Goal: Transaction & Acquisition: Purchase product/service

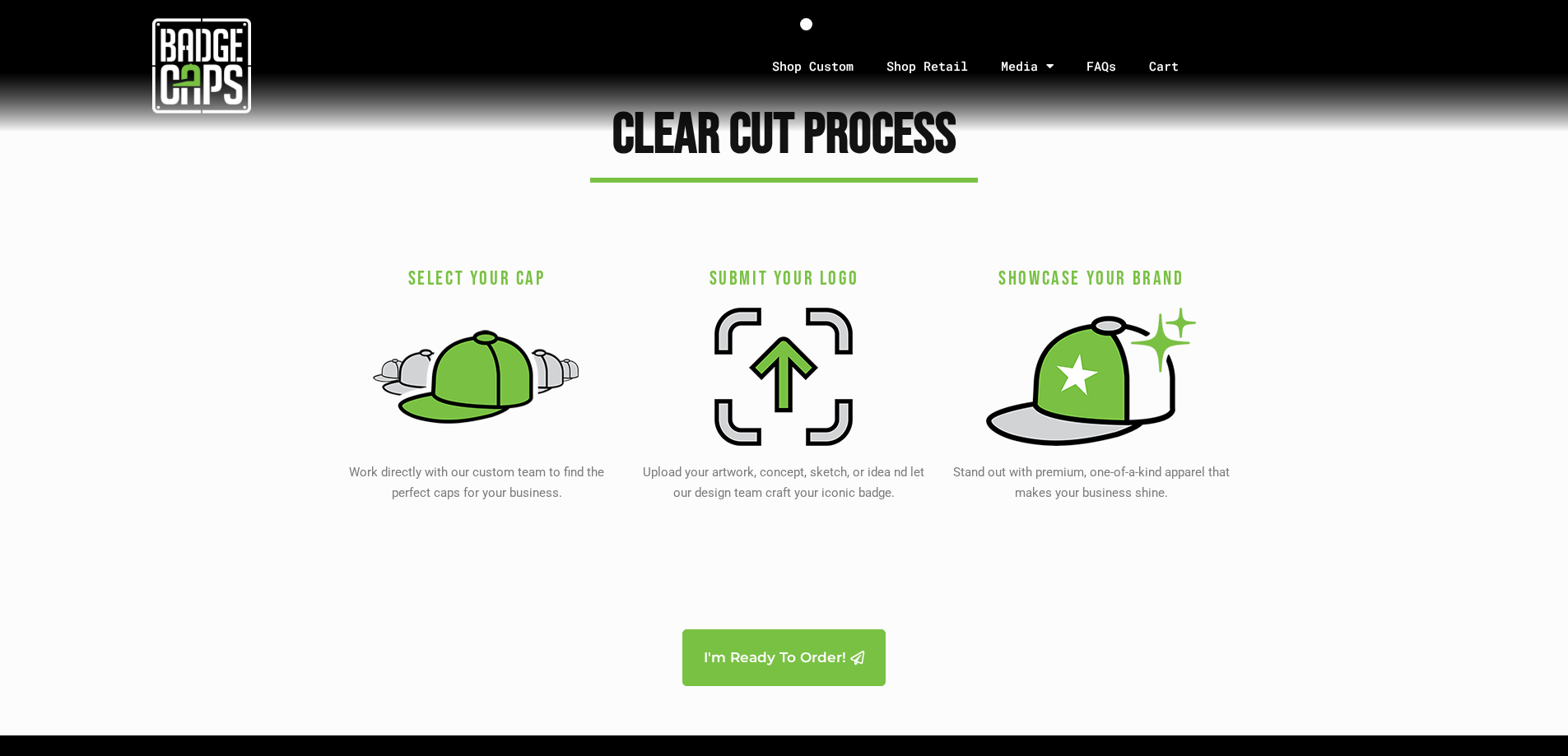
scroll to position [3126, 0]
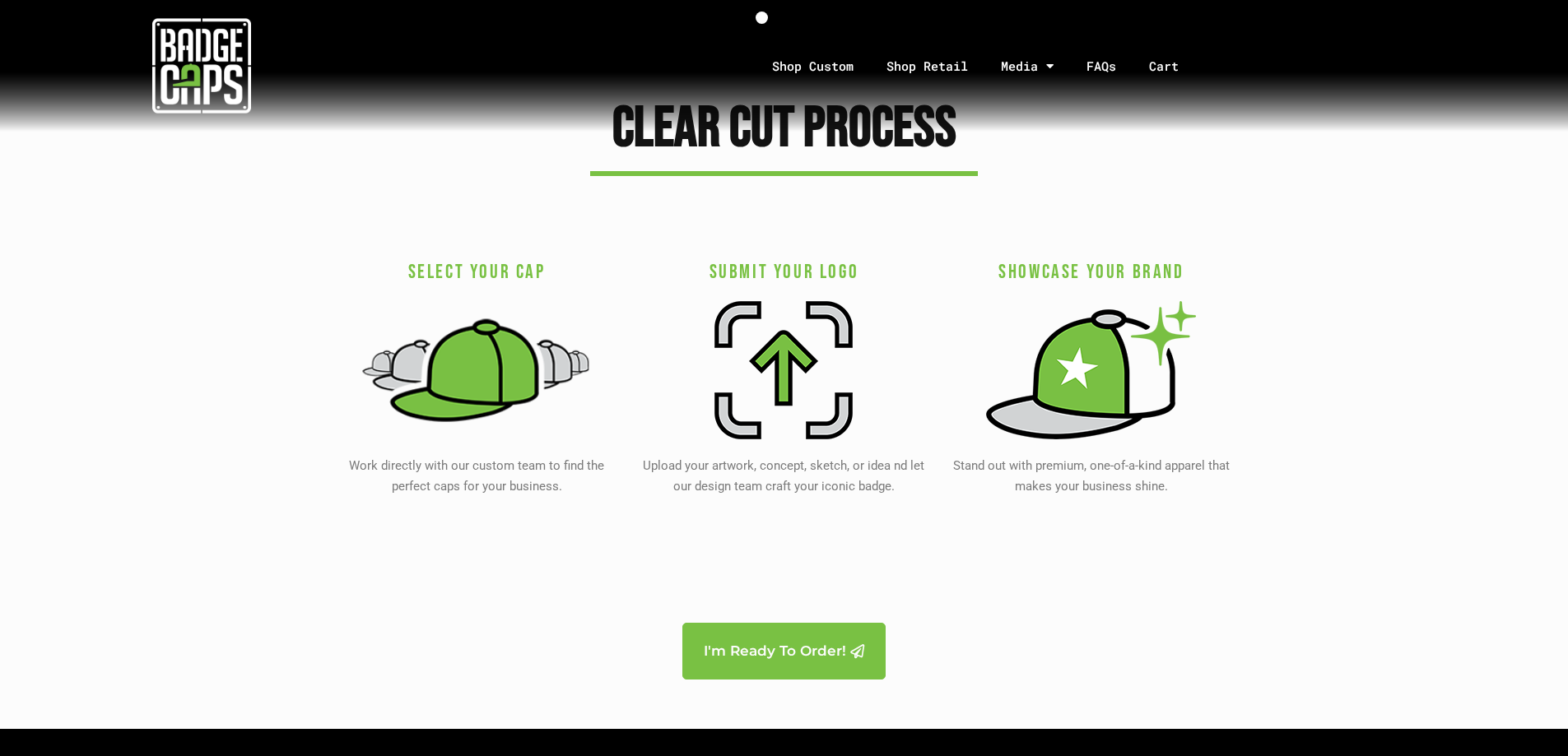
click at [515, 363] on img at bounding box center [477, 370] width 232 height 152
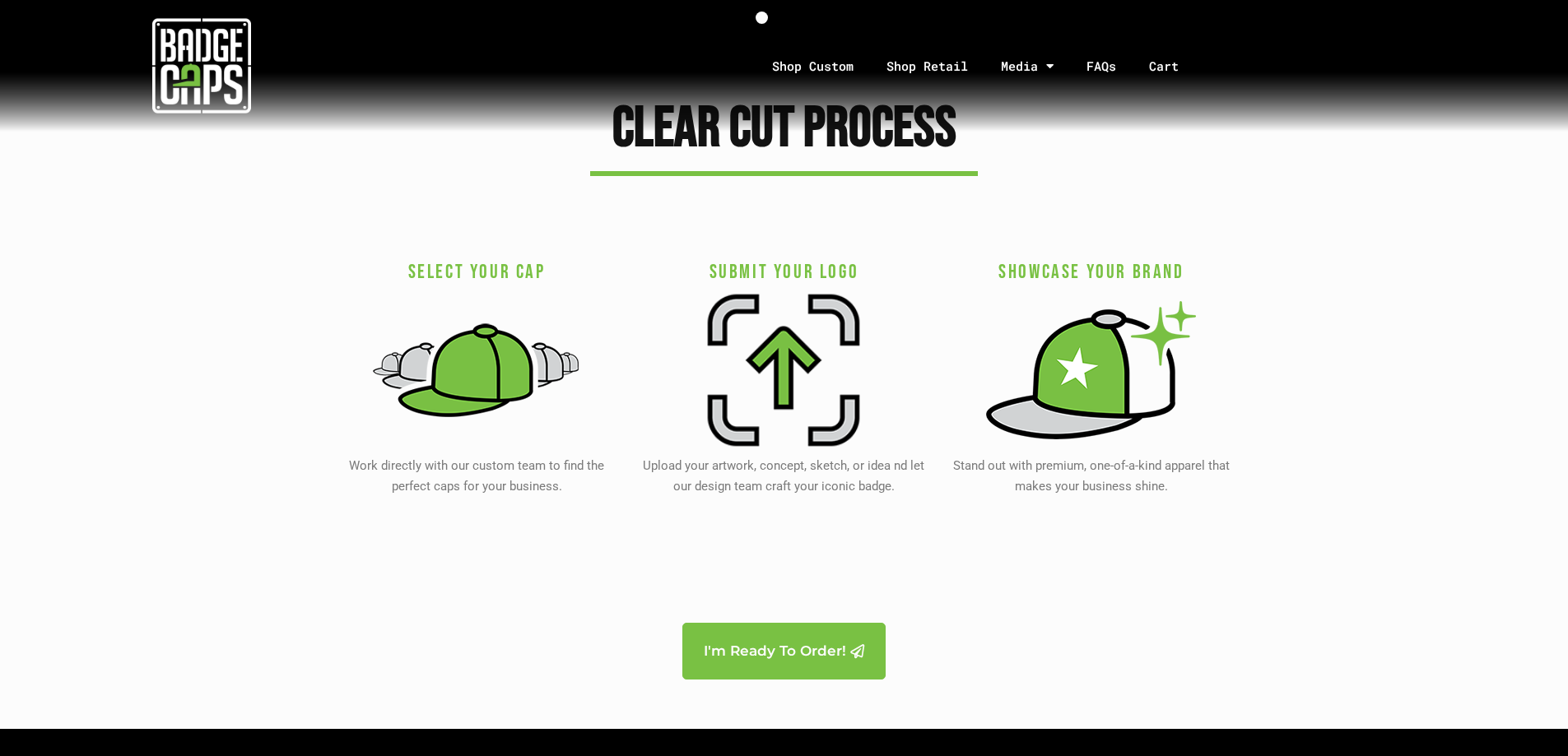
click at [783, 374] on img at bounding box center [784, 370] width 152 height 152
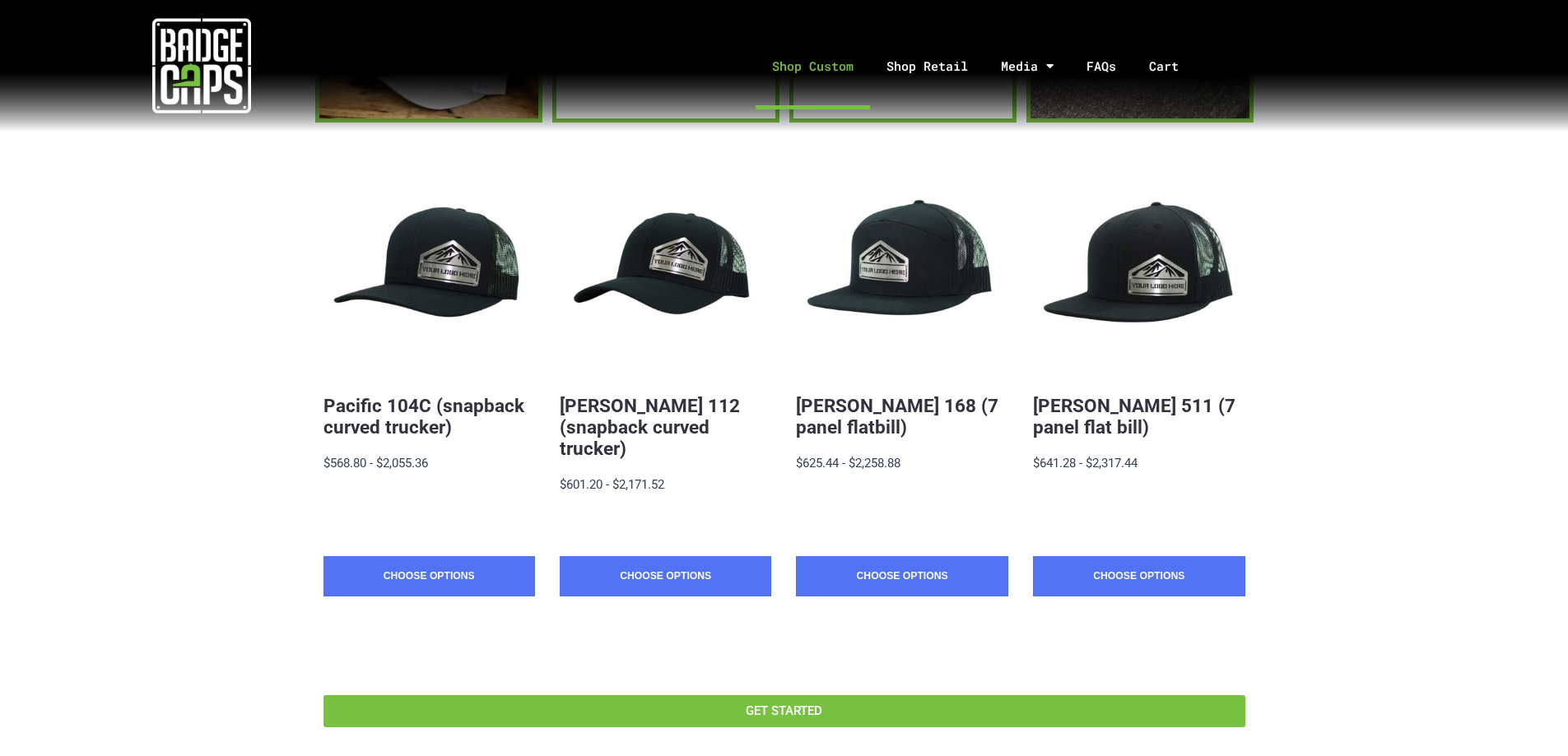
scroll to position [246, 0]
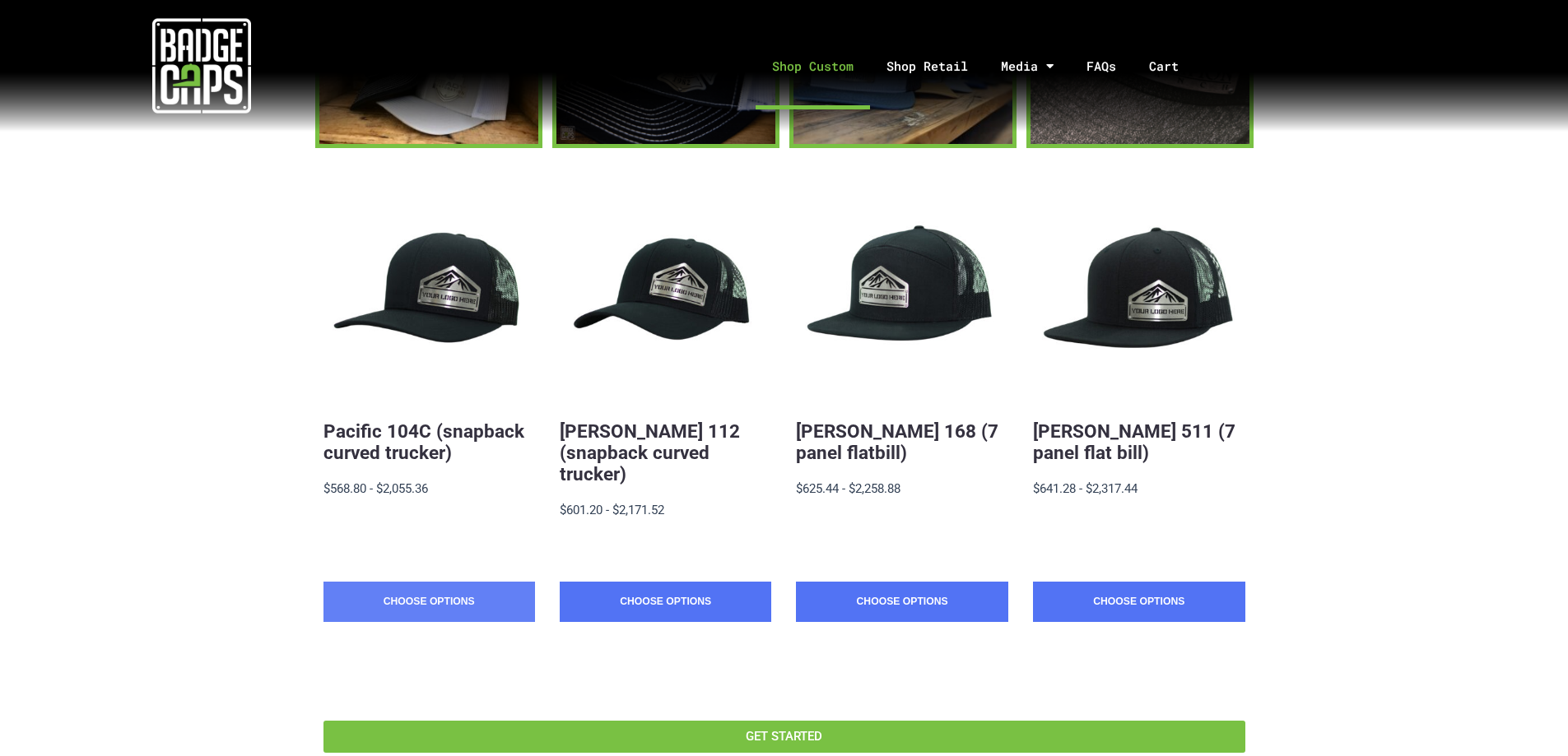
click at [463, 584] on link "Choose Options" at bounding box center [429, 602] width 211 height 41
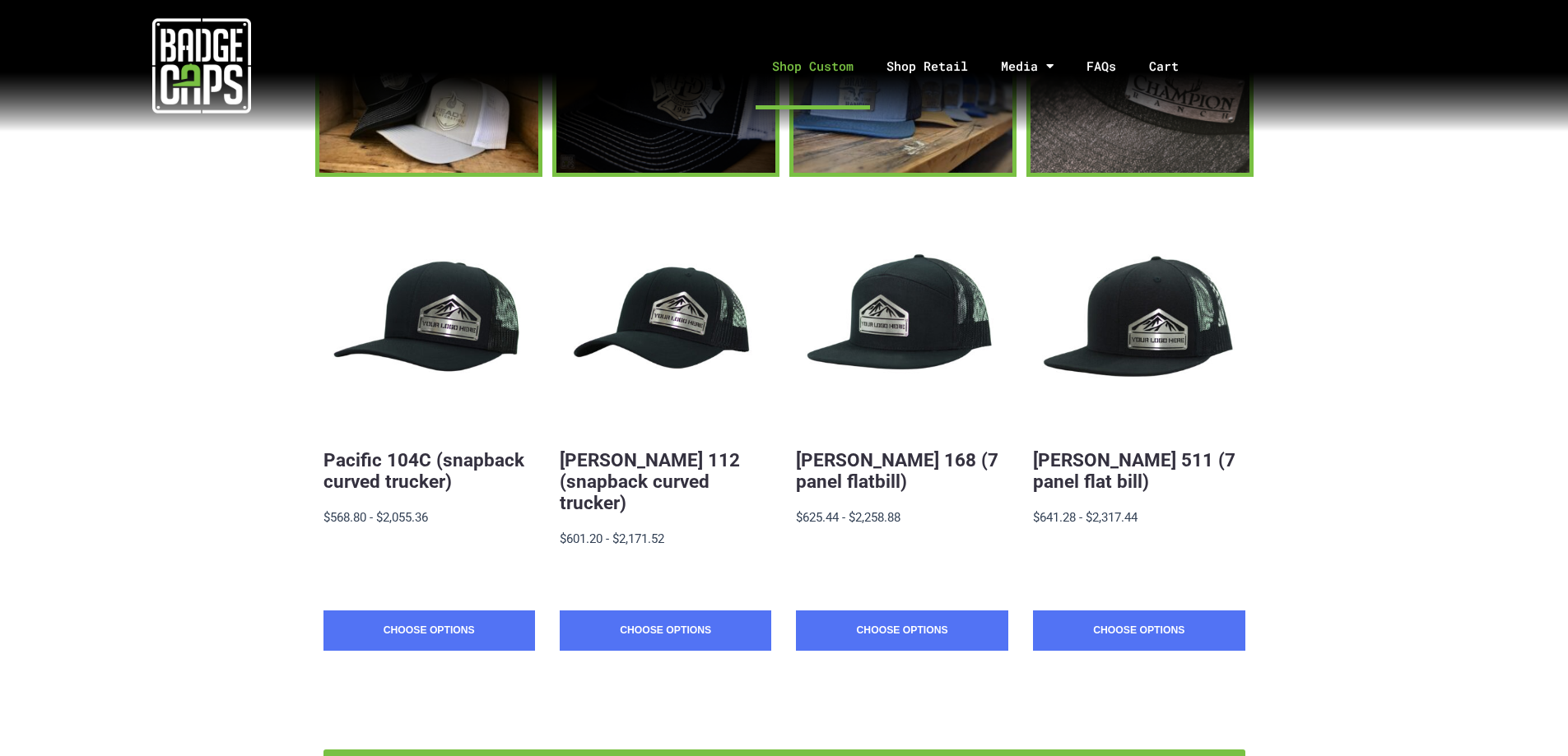
scroll to position [0, 0]
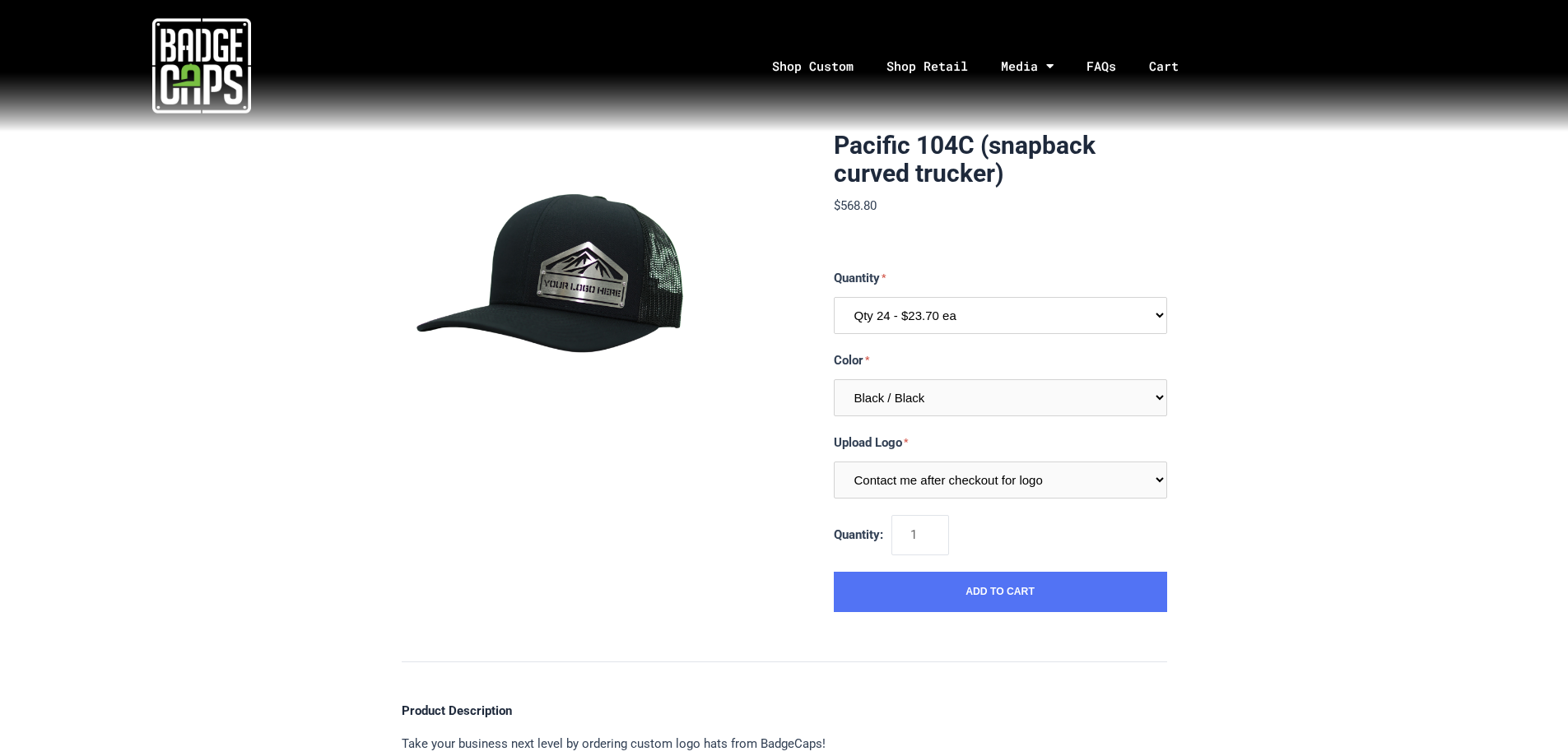
click at [904, 322] on select "Qty 24 - $23.70 ea Qty 48 - $22.94ea Qty 96 - $21.41ea" at bounding box center [1000, 315] width 333 height 37
click at [720, 386] on section "Pacific 104C (snapback curved trucker) $568.80 MSRP: $568.80 0 reviews SKU: 104…" at bounding box center [784, 371] width 766 height 481
click at [921, 399] on select "Multiple Colors (Finalize After Checkout) Black / Black Black / Graphite Black …" at bounding box center [1000, 398] width 333 height 37
select select "245"
click at [834, 379] on select "Multiple Colors (Finalize After Checkout) Black / Black Black / Graphite Black …" at bounding box center [1000, 398] width 333 height 37
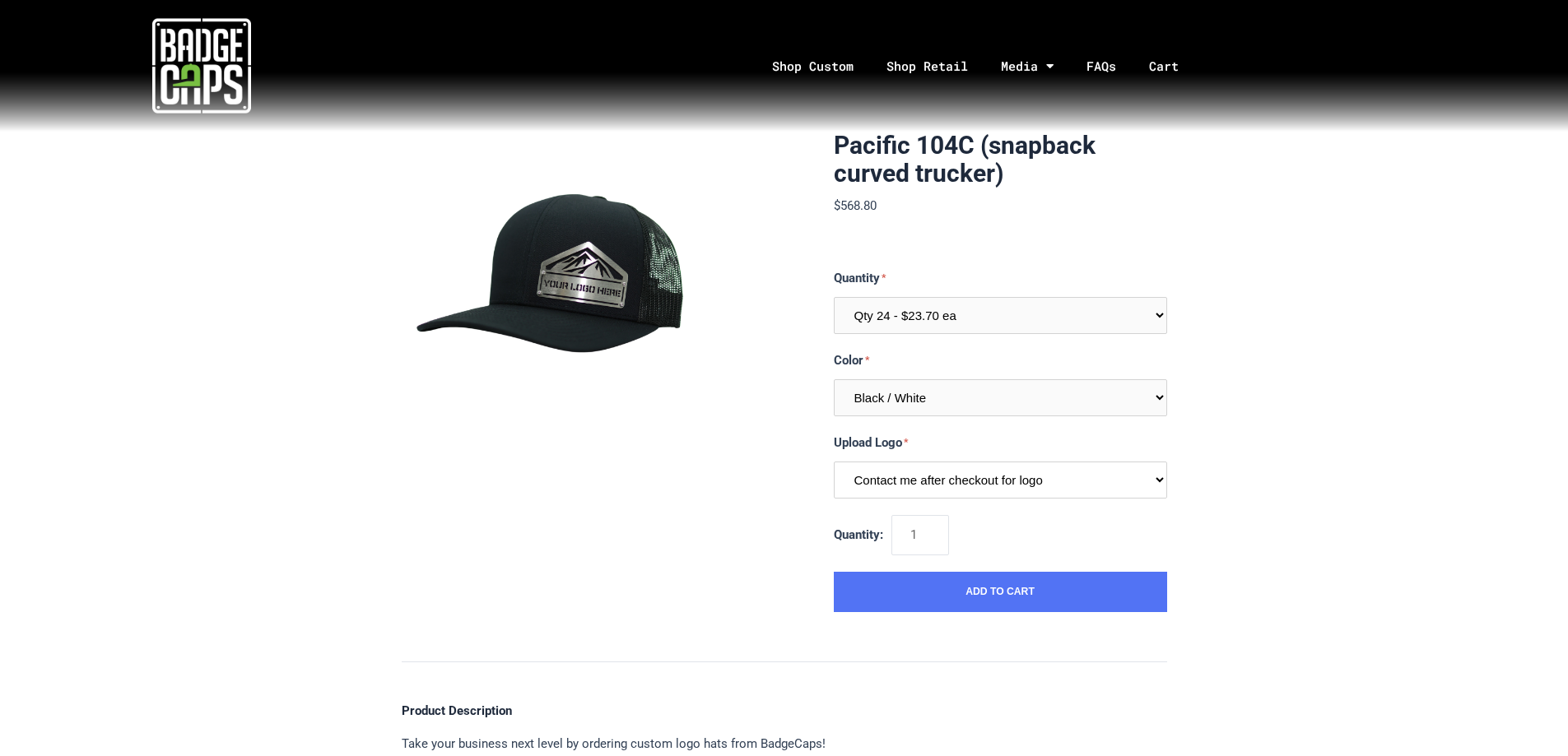
click at [917, 480] on select "Contact me after checkout for logo" at bounding box center [1000, 480] width 333 height 37
click at [793, 508] on section "Pacific 104C (snapback curved trucker) $568.80 MSRP: $568.80 0 reviews SKU: 104…" at bounding box center [784, 371] width 766 height 481
click at [914, 594] on button "Add to Cart" at bounding box center [1000, 592] width 333 height 41
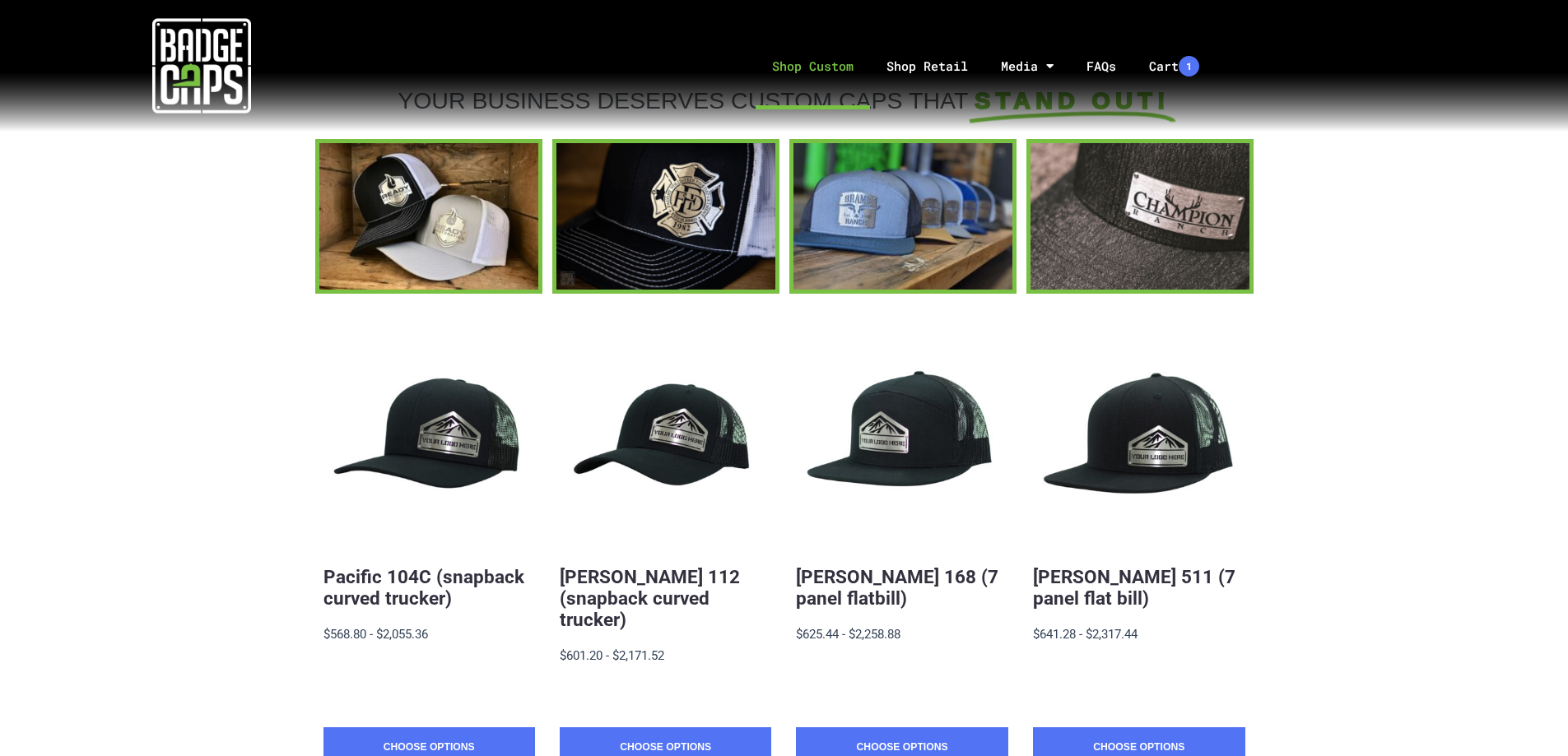
scroll to position [82, 0]
